Goal: Information Seeking & Learning: Learn about a topic

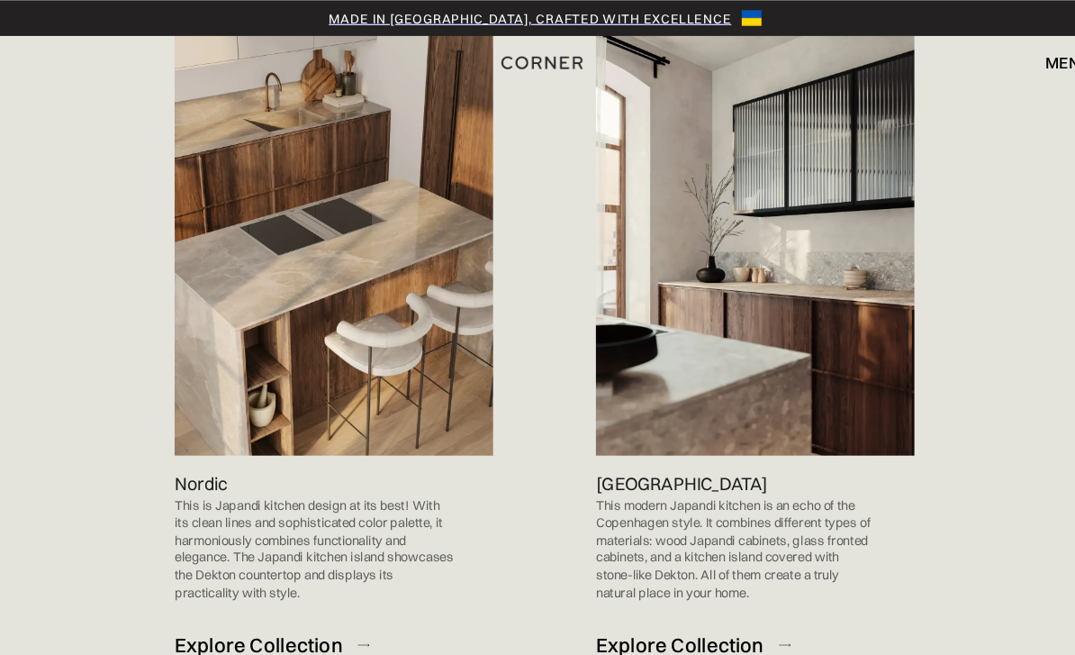
scroll to position [1140, 0]
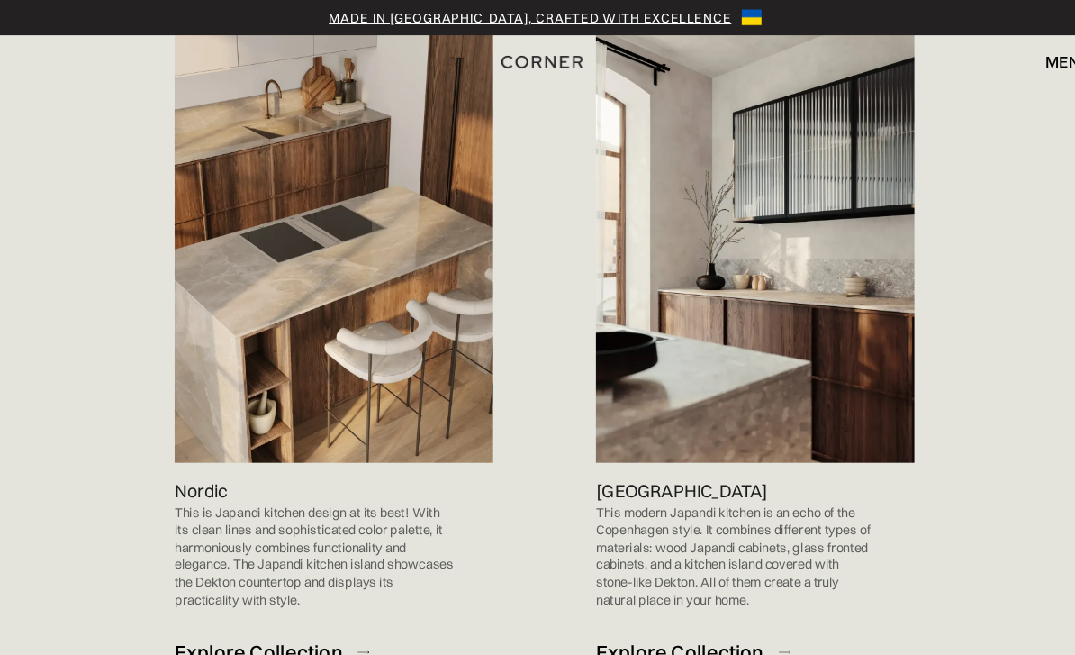
click at [325, 109] on img at bounding box center [346, 216] width 290 height 411
click at [249, 582] on div "Explore Collection" at bounding box center [277, 594] width 153 height 24
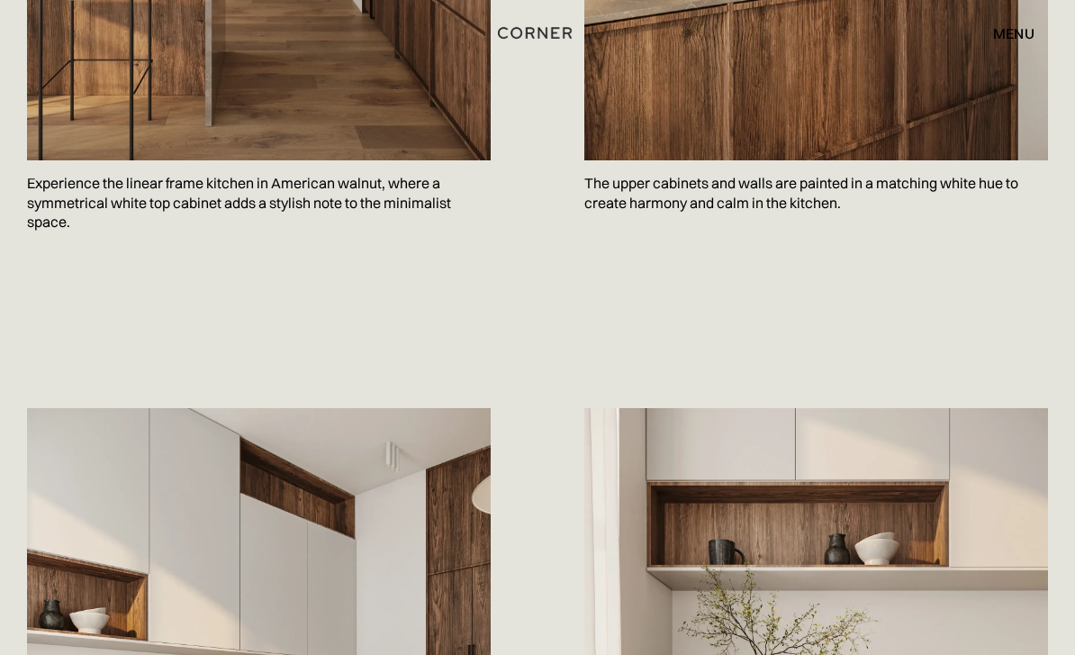
scroll to position [1371, 0]
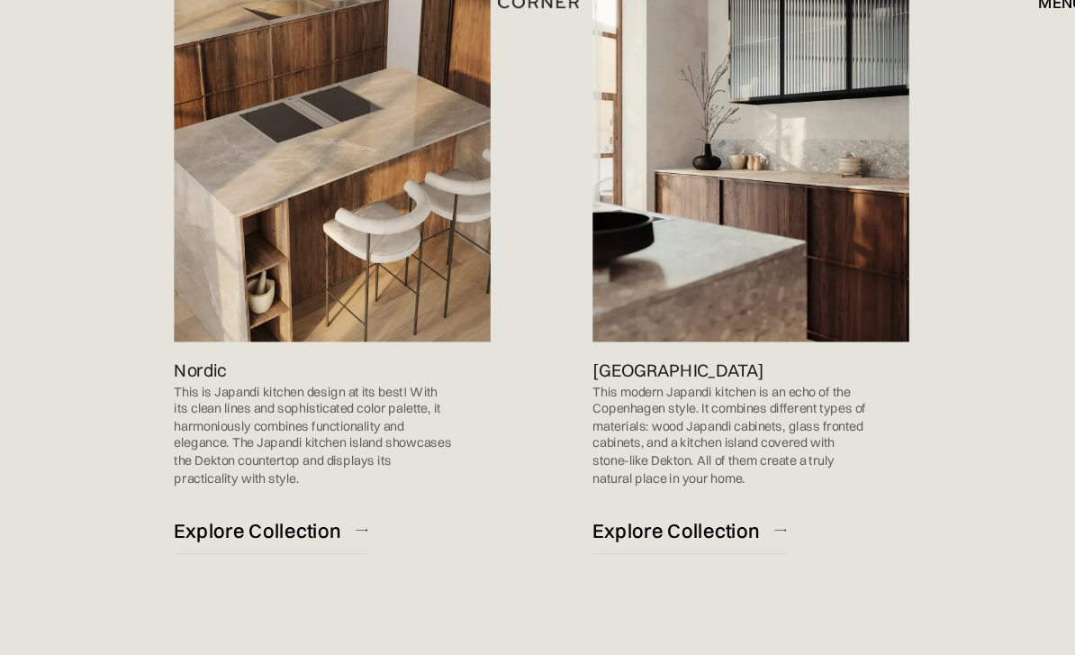
click at [652, 529] on div "Explore Collection" at bounding box center [660, 541] width 153 height 24
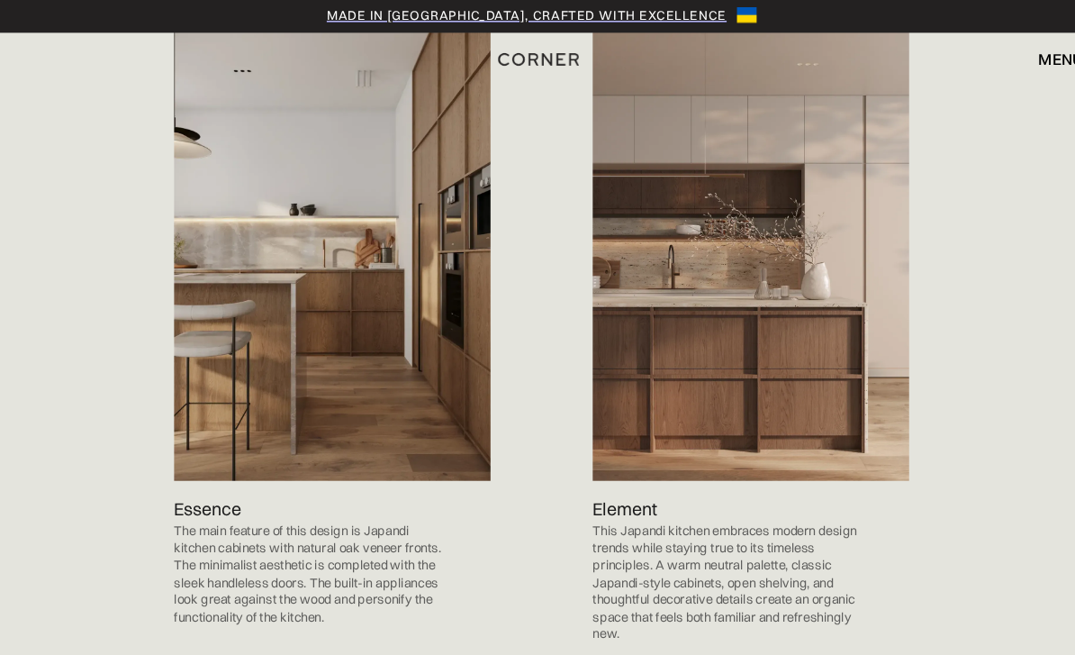
scroll to position [1848, 0]
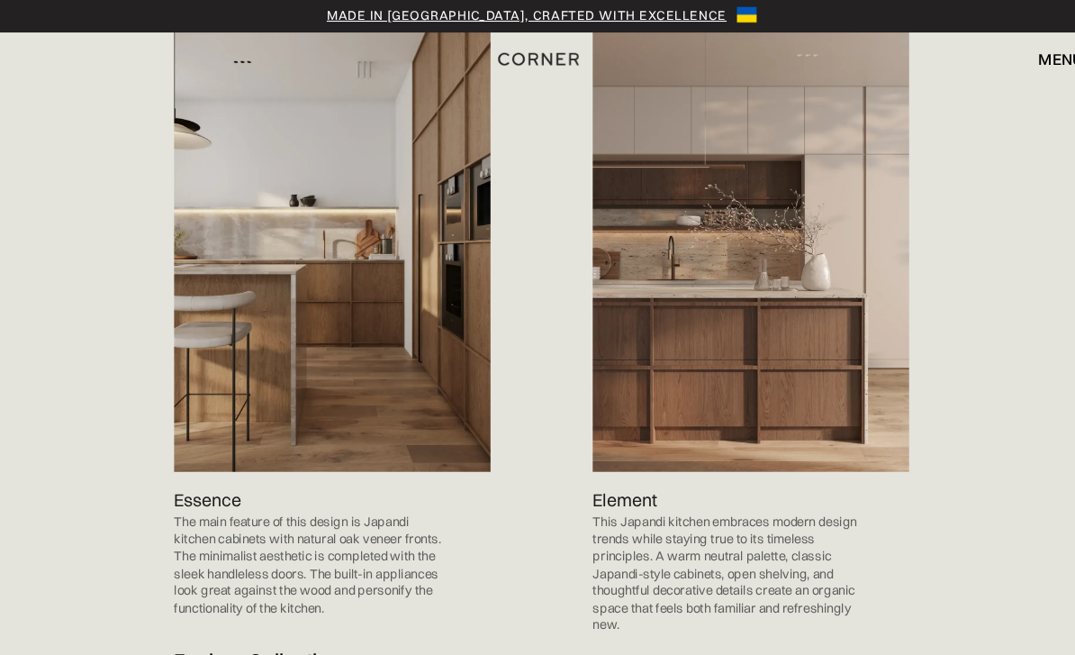
click at [276, 595] on div "Explore Collection" at bounding box center [277, 607] width 153 height 24
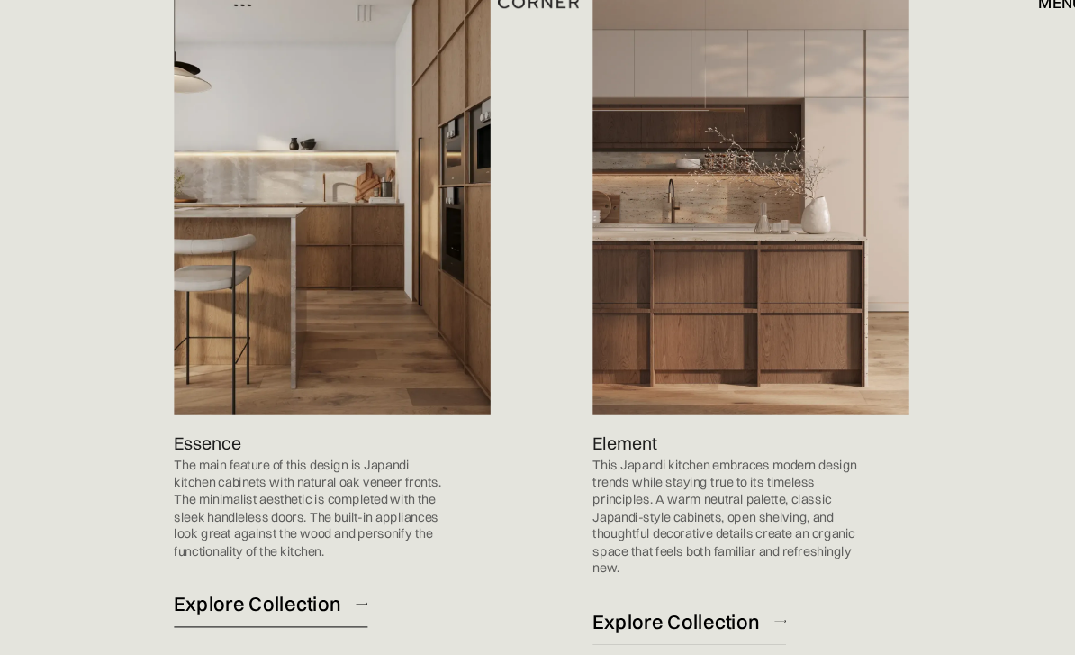
click at [637, 611] on div "Explore Collection" at bounding box center [660, 623] width 153 height 24
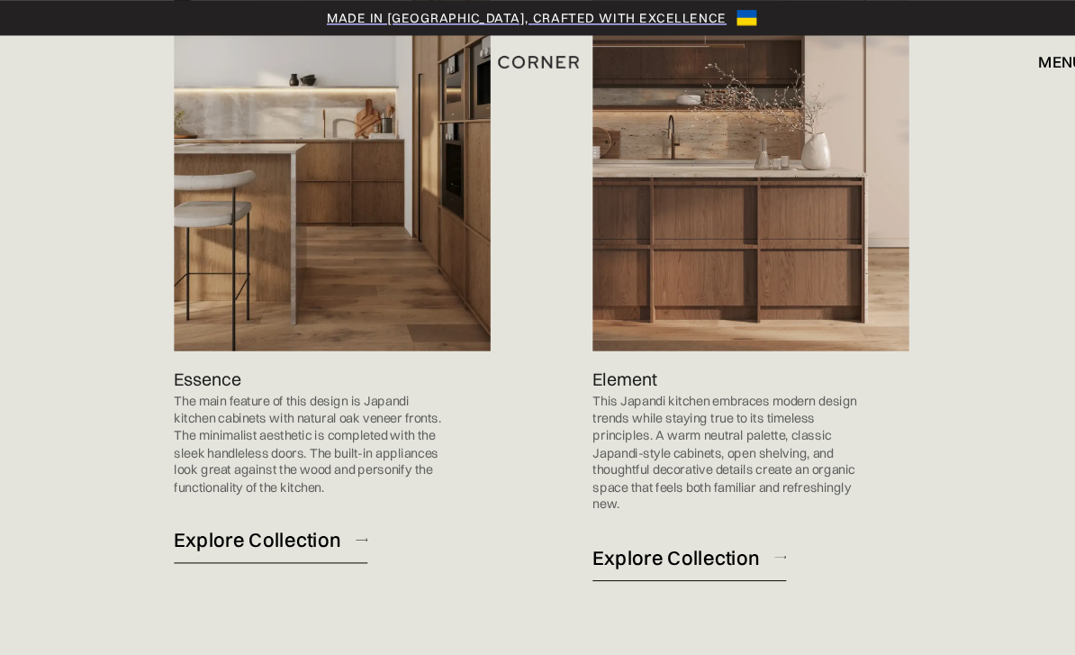
scroll to position [1959, 0]
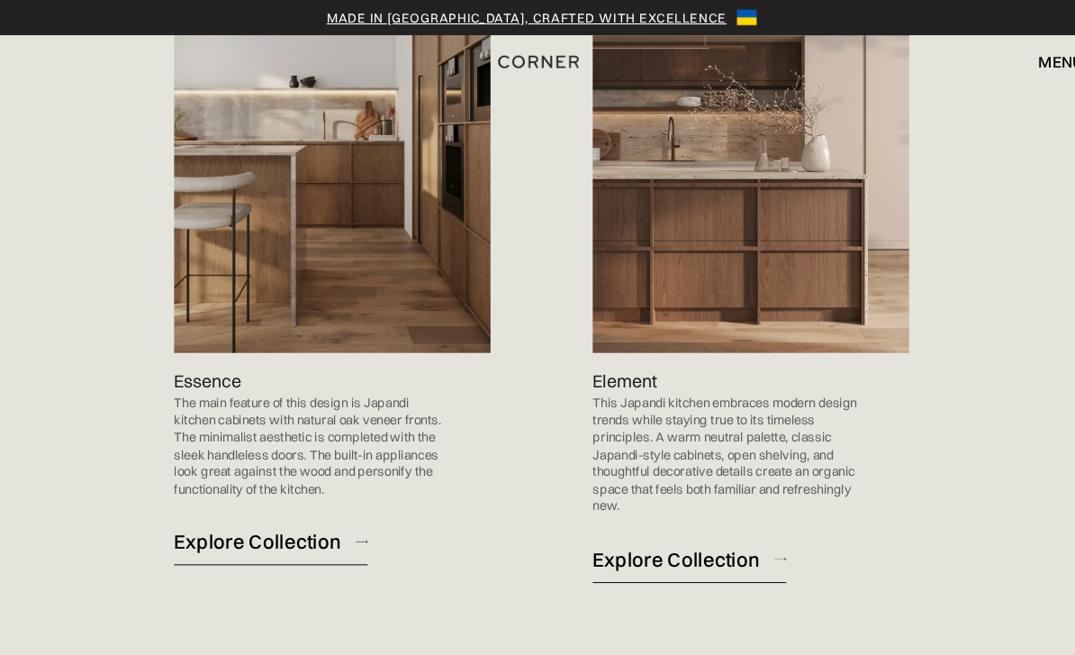
click at [237, 484] on div "Explore Collection" at bounding box center [277, 496] width 153 height 24
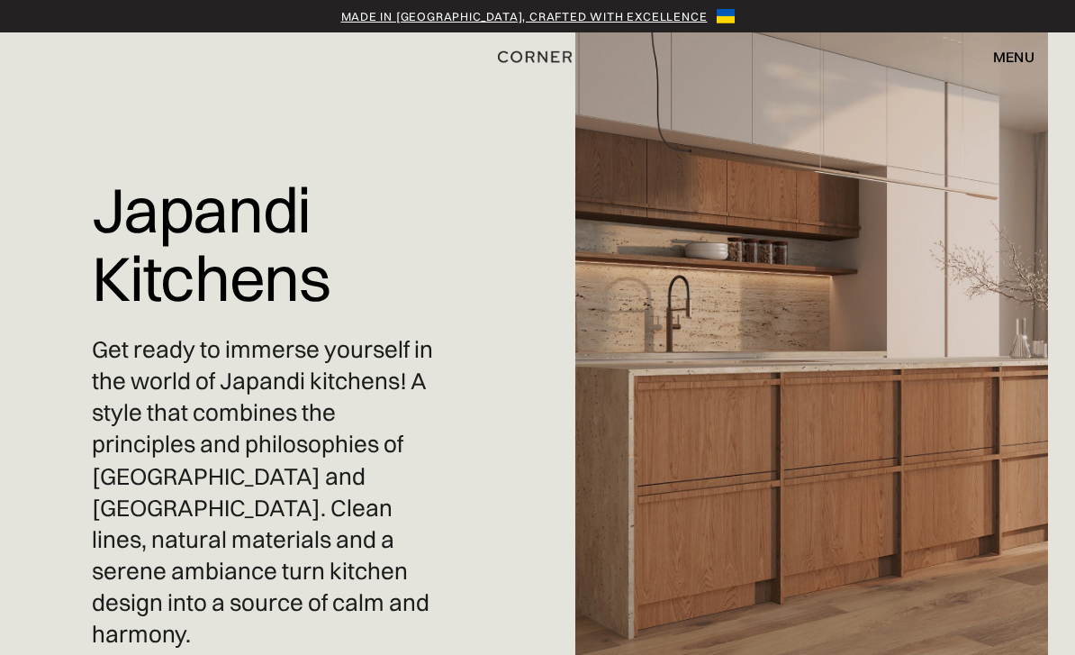
scroll to position [1958, 0]
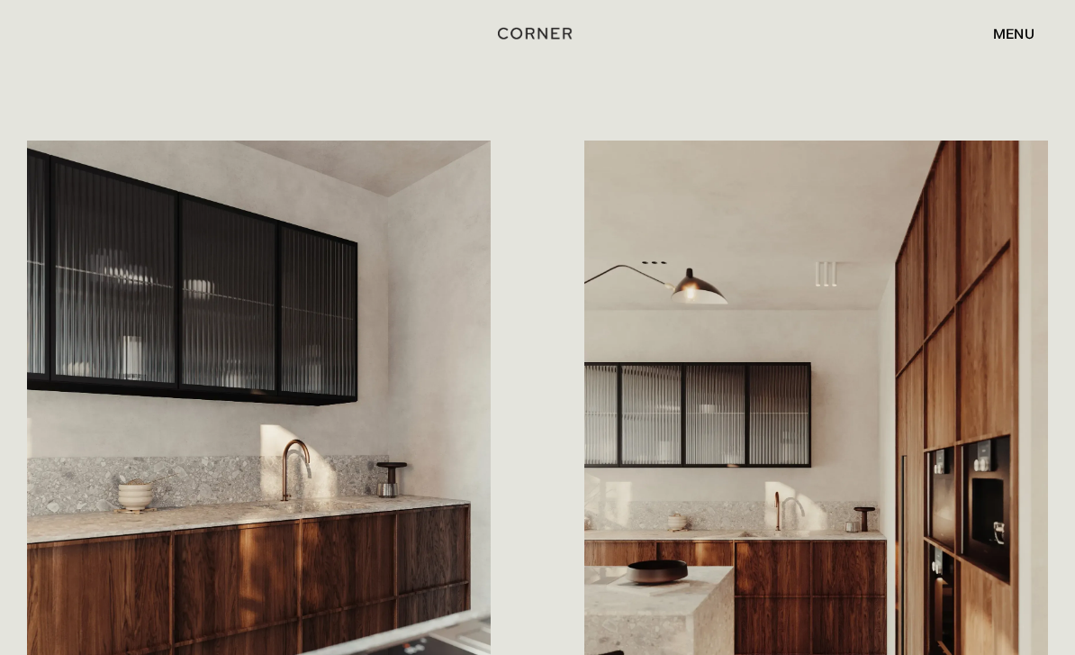
scroll to position [1722, 0]
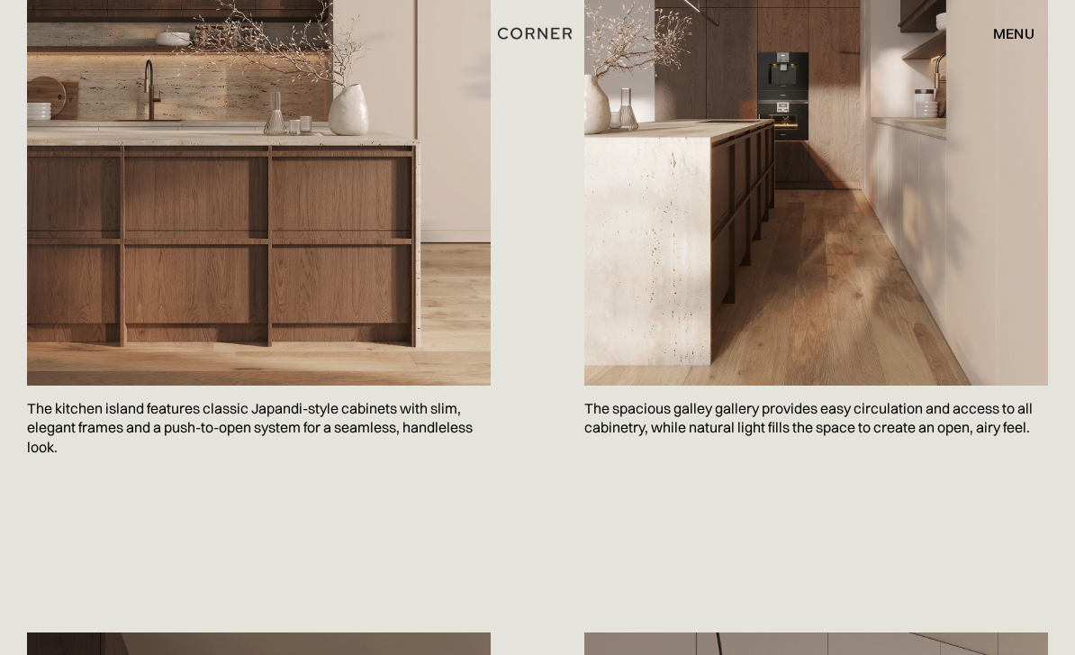
scroll to position [1276, 0]
